Goal: Task Accomplishment & Management: Manage account settings

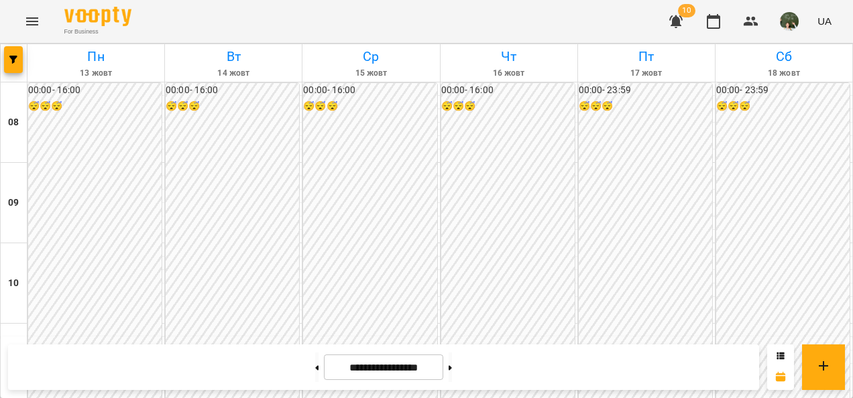
scroll to position [583, 0]
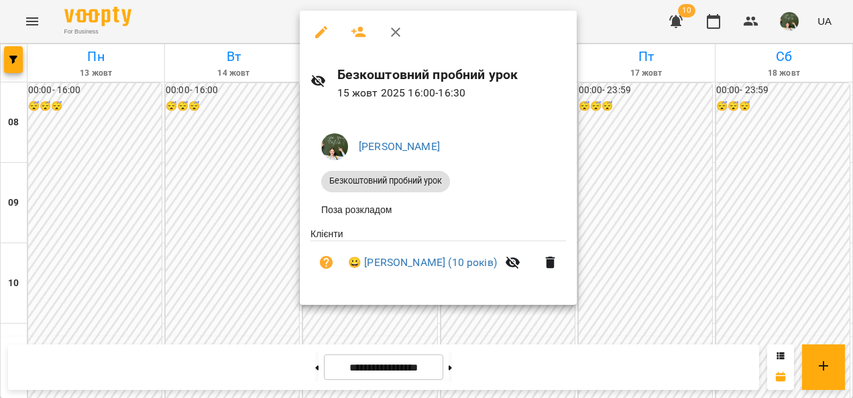
click at [695, 216] on div at bounding box center [426, 199] width 853 height 398
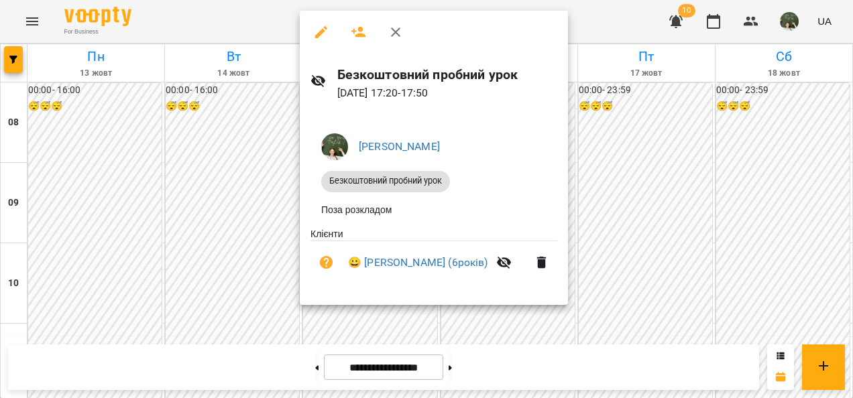
click at [627, 208] on div at bounding box center [426, 199] width 853 height 398
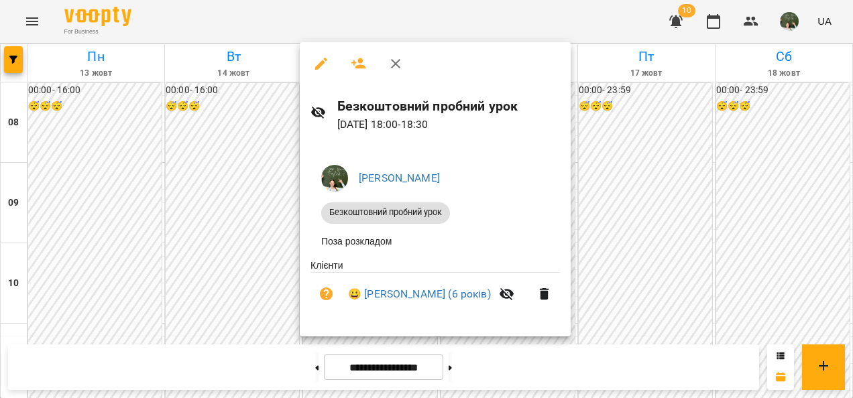
click at [605, 241] on div at bounding box center [426, 199] width 853 height 398
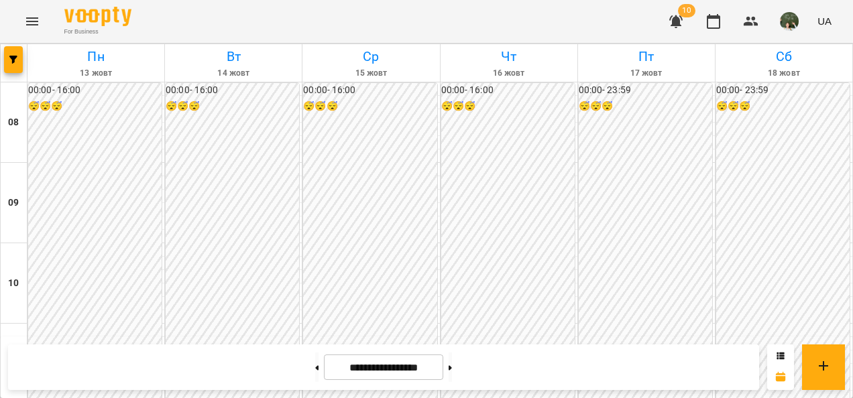
scroll to position [692, 0]
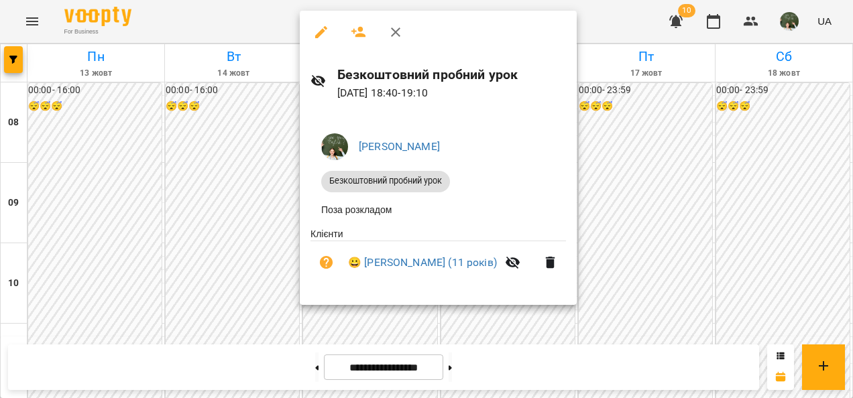
click at [707, 125] on div at bounding box center [426, 199] width 853 height 398
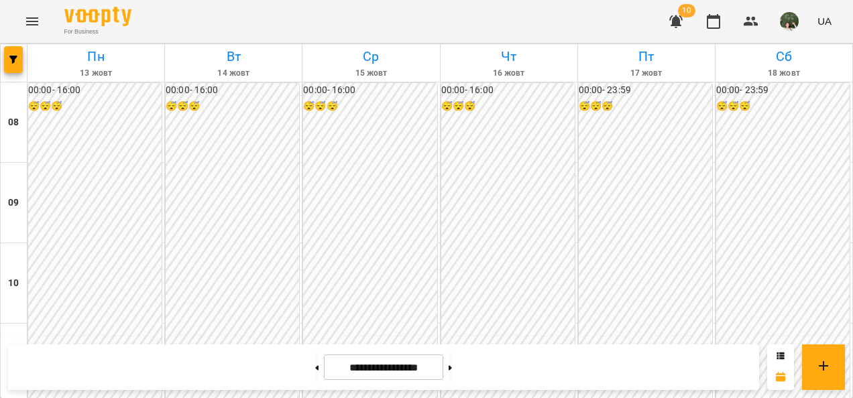
scroll to position [0, 0]
